Goal: Task Accomplishment & Management: Use online tool/utility

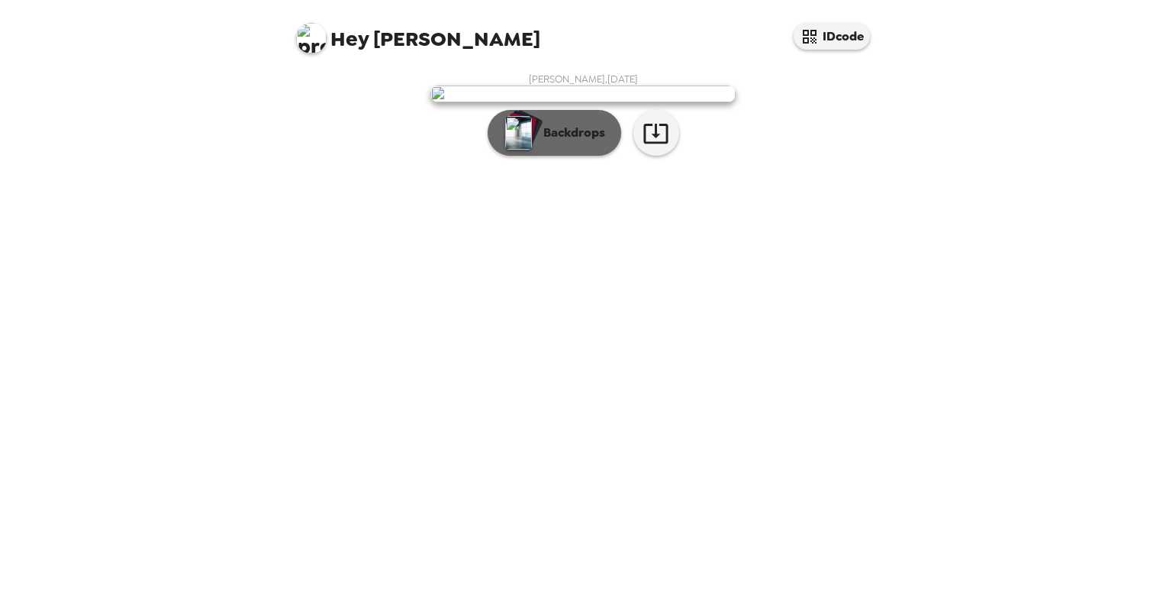
click at [584, 142] on p "Backdrops" at bounding box center [570, 133] width 69 height 18
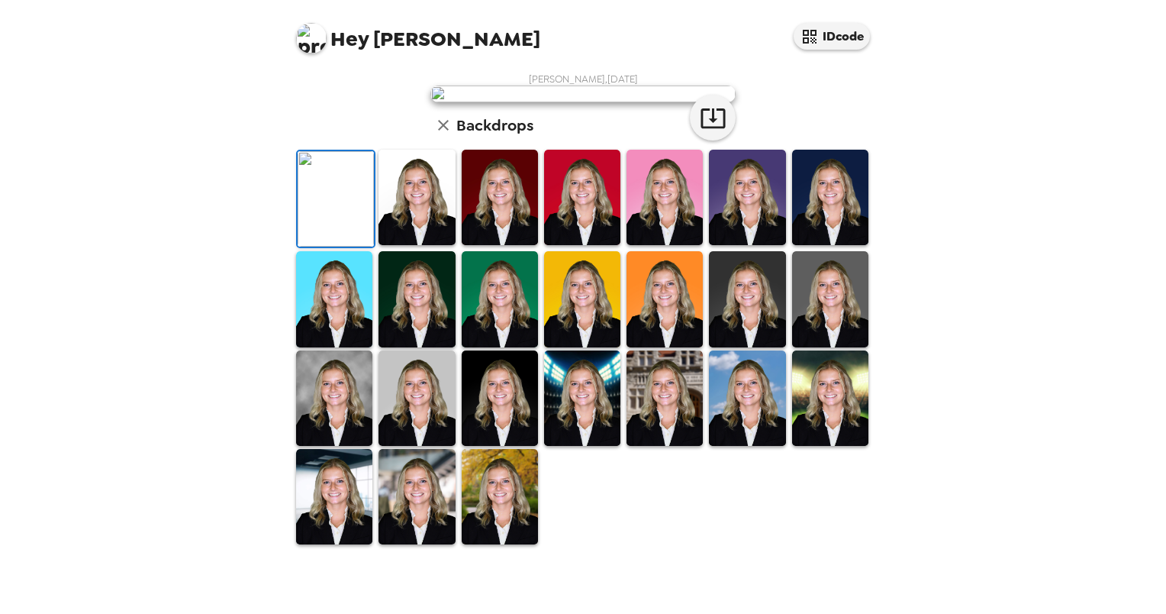
scroll to position [311, 0]
click at [437, 446] on img at bounding box center [417, 397] width 76 height 95
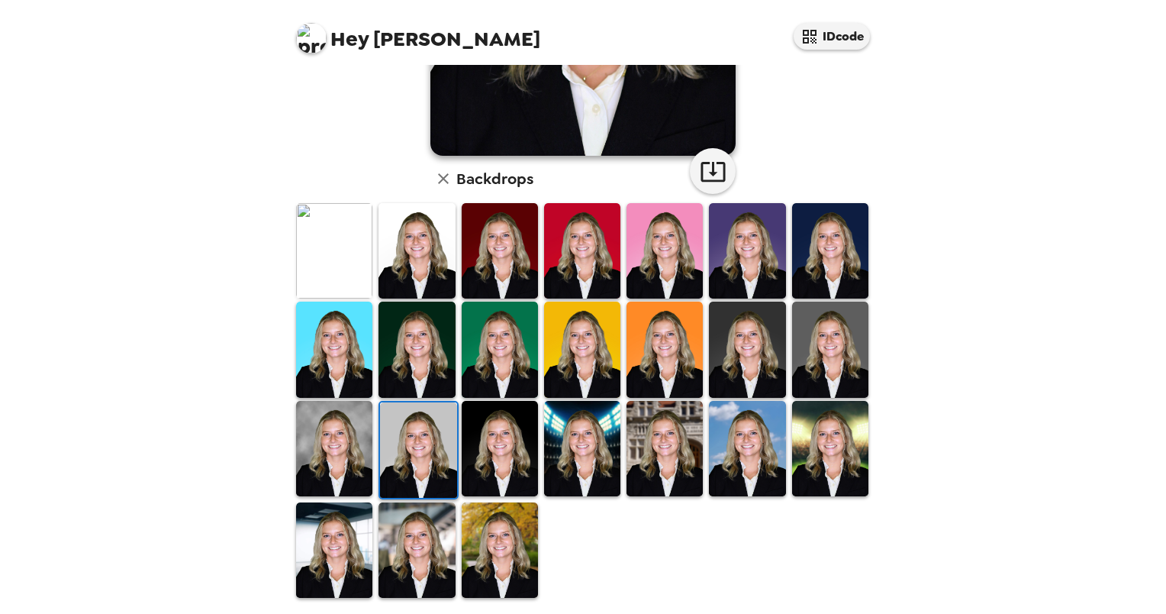
scroll to position [0, 0]
